Goal: Information Seeking & Learning: Learn about a topic

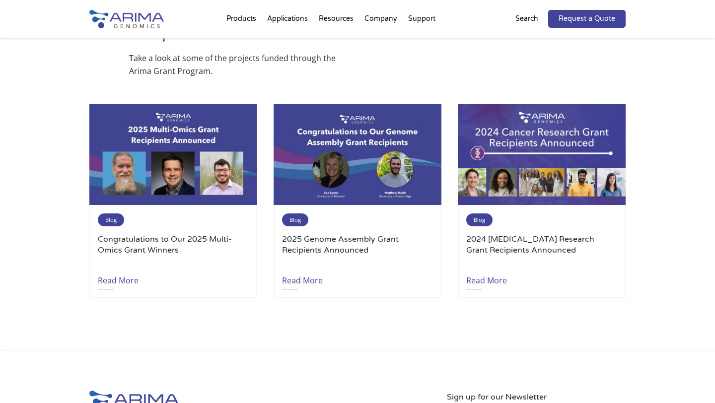
scroll to position [1157, 0]
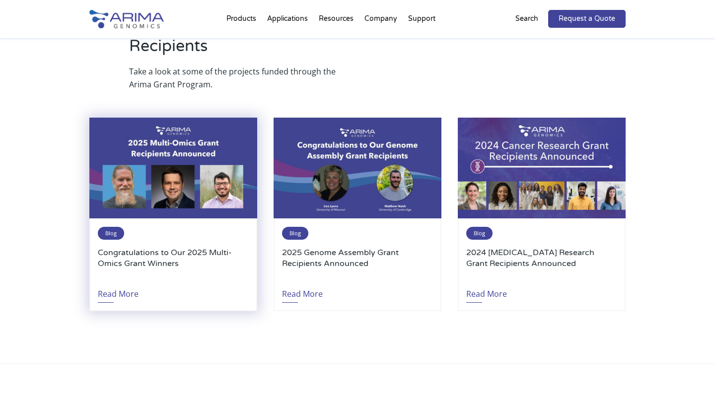
click at [130, 218] on div "Blog Congratulations to Our 2025 Multi-Omics Grant Winners Read More" at bounding box center [173, 264] width 168 height 93
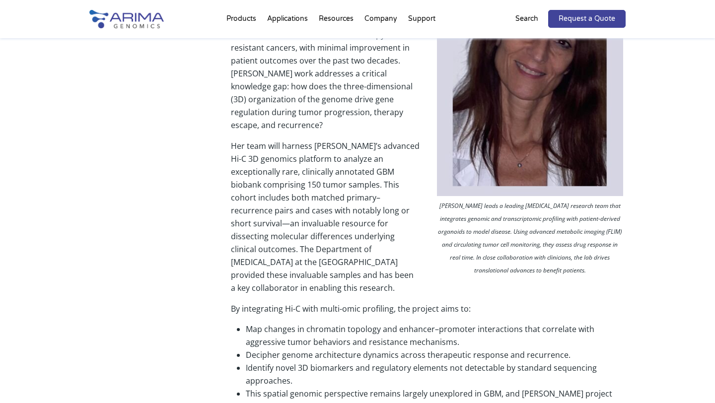
scroll to position [436, 0]
drag, startPoint x: 235, startPoint y: 182, endPoint x: 305, endPoint y: 184, distance: 70.0
click at [305, 184] on p "Her team will harness Arima’s advanced Hi-C 3D genomics platform to analyze an …" at bounding box center [428, 220] width 395 height 163
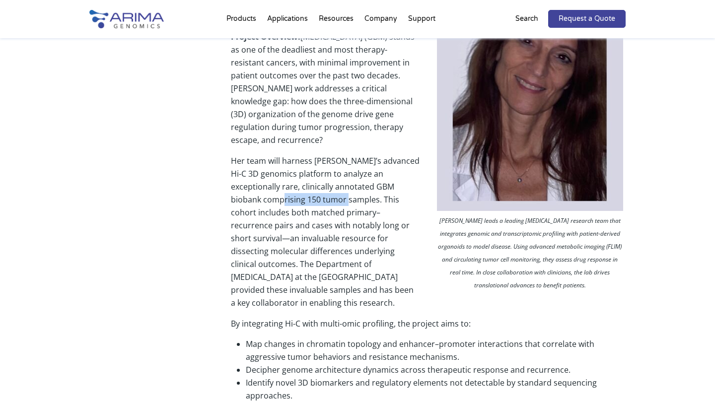
scroll to position [455, 0]
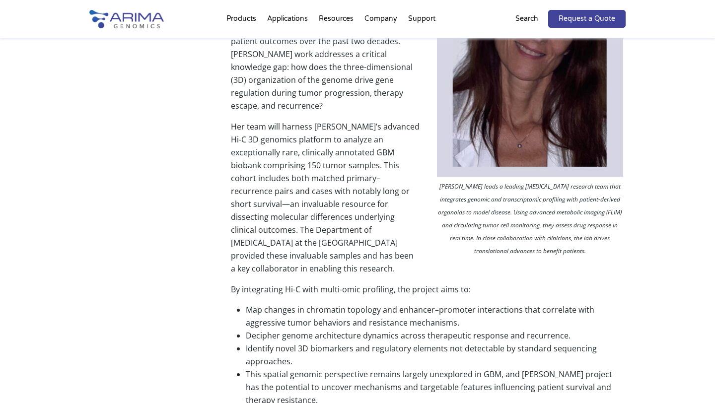
click at [265, 182] on p "Her team will harness Arima’s advanced Hi-C 3D genomics platform to analyze an …" at bounding box center [428, 201] width 395 height 163
click at [259, 183] on p "Her team will harness Arima’s advanced Hi-C 3D genomics platform to analyze an …" at bounding box center [428, 201] width 395 height 163
click at [245, 171] on p "Her team will harness Arima’s advanced Hi-C 3D genomics platform to analyze an …" at bounding box center [428, 201] width 395 height 163
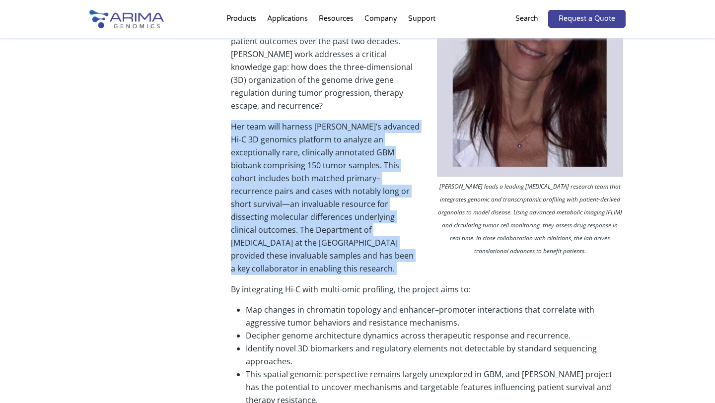
click at [245, 171] on p "Her team will harness Arima’s advanced Hi-C 3D genomics platform to analyze an …" at bounding box center [428, 201] width 395 height 163
click at [245, 164] on p "Her team will harness Arima’s advanced Hi-C 3D genomics platform to analyze an …" at bounding box center [428, 201] width 395 height 163
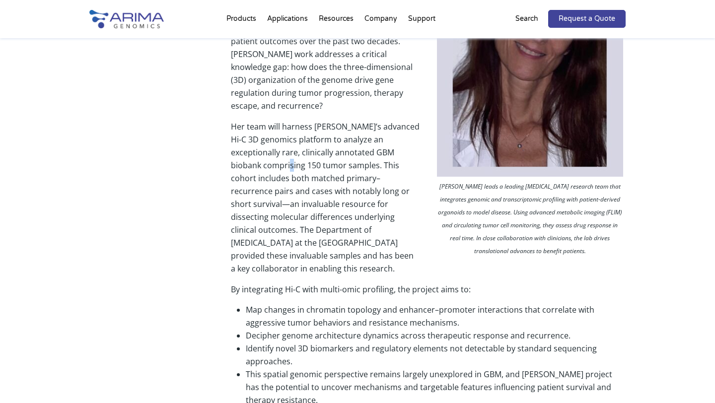
click at [245, 164] on p "Her team will harness Arima’s advanced Hi-C 3D genomics platform to analyze an …" at bounding box center [428, 201] width 395 height 163
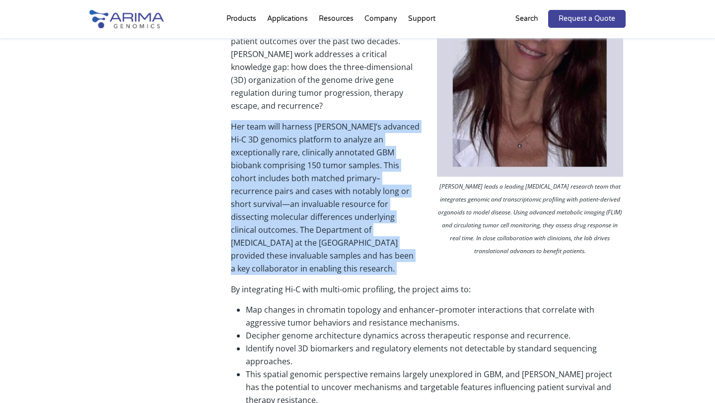
click at [245, 164] on p "Her team will harness Arima’s advanced Hi-C 3D genomics platform to analyze an …" at bounding box center [428, 201] width 395 height 163
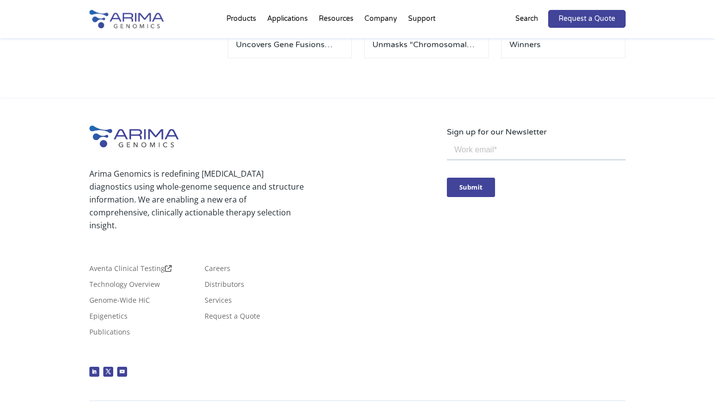
scroll to position [0, 0]
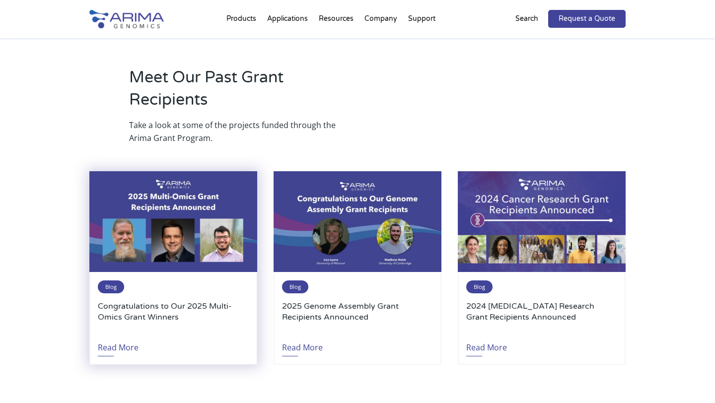
scroll to position [1102, 0]
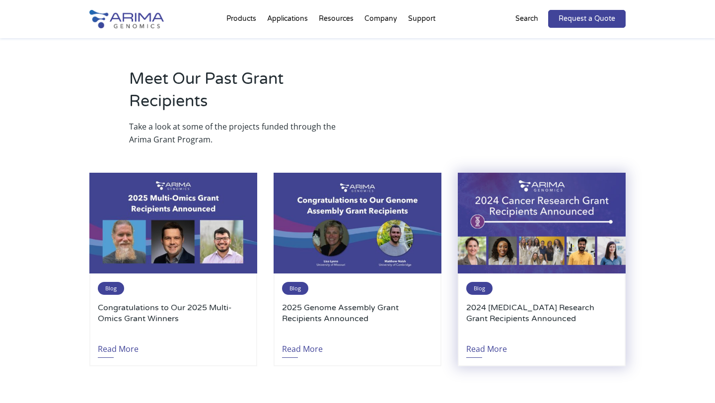
click at [498, 302] on h3 "2024 [MEDICAL_DATA] Research Grant Recipients Announced" at bounding box center [541, 318] width 151 height 33
